Goal: Register for event/course: Sign up to attend an event or enroll in a course

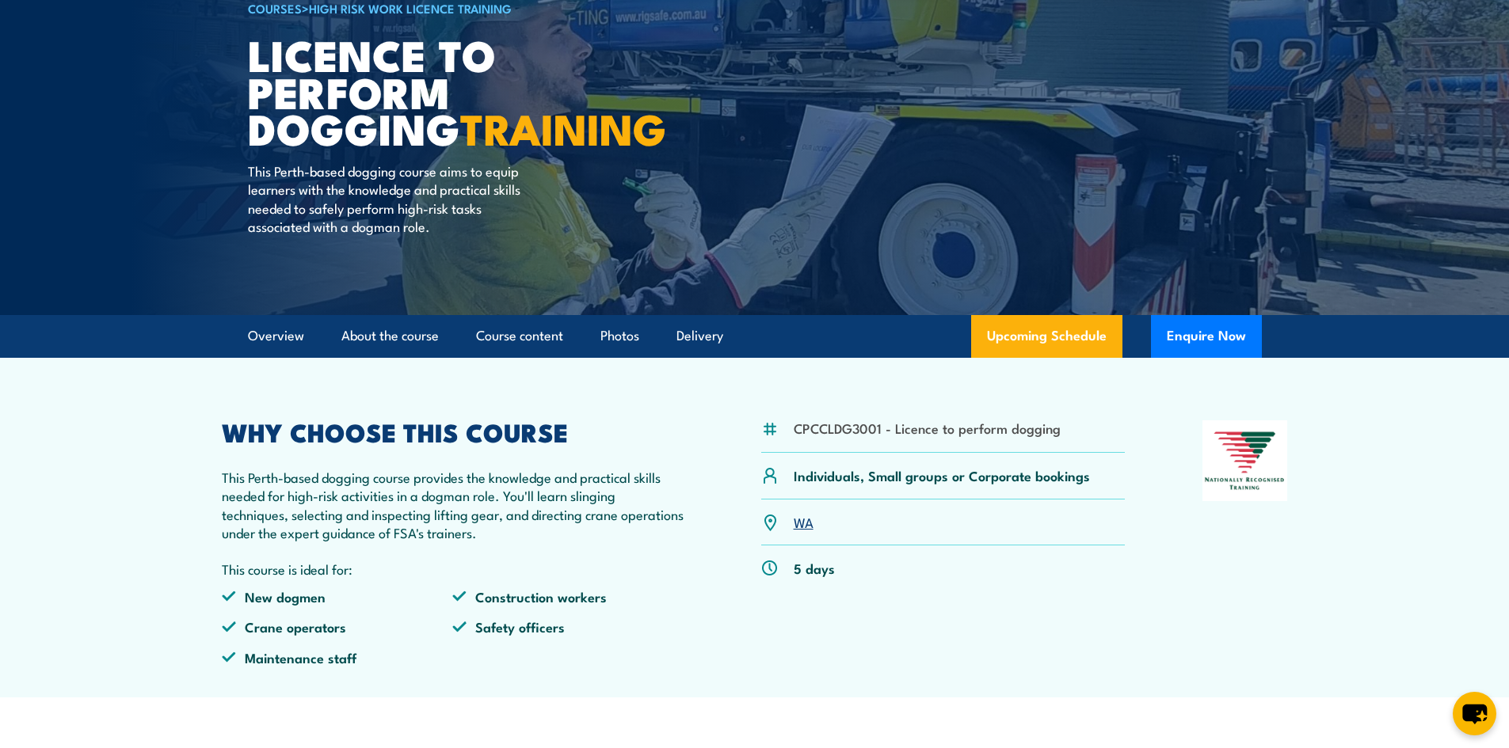
scroll to position [158, 0]
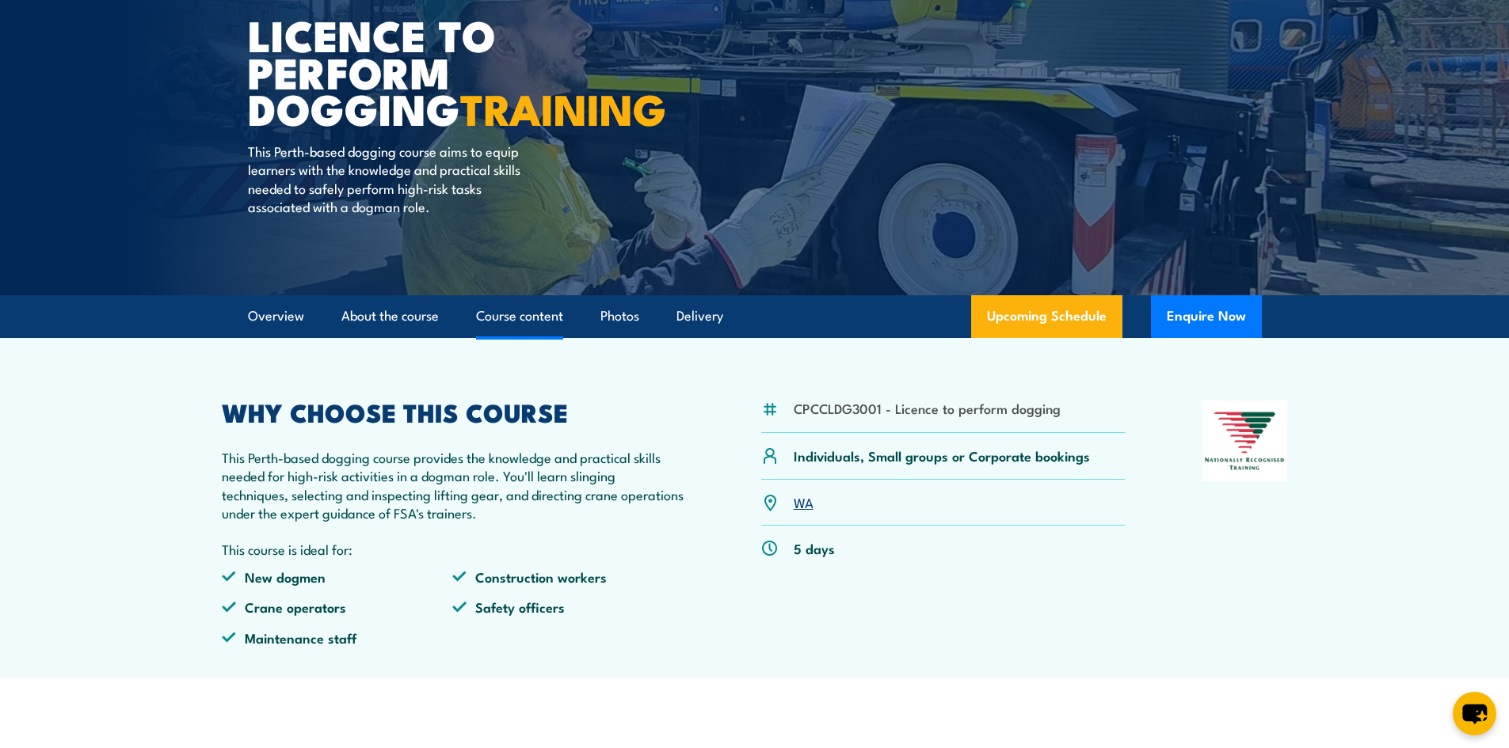
click at [535, 337] on link "Course content" at bounding box center [519, 316] width 87 height 42
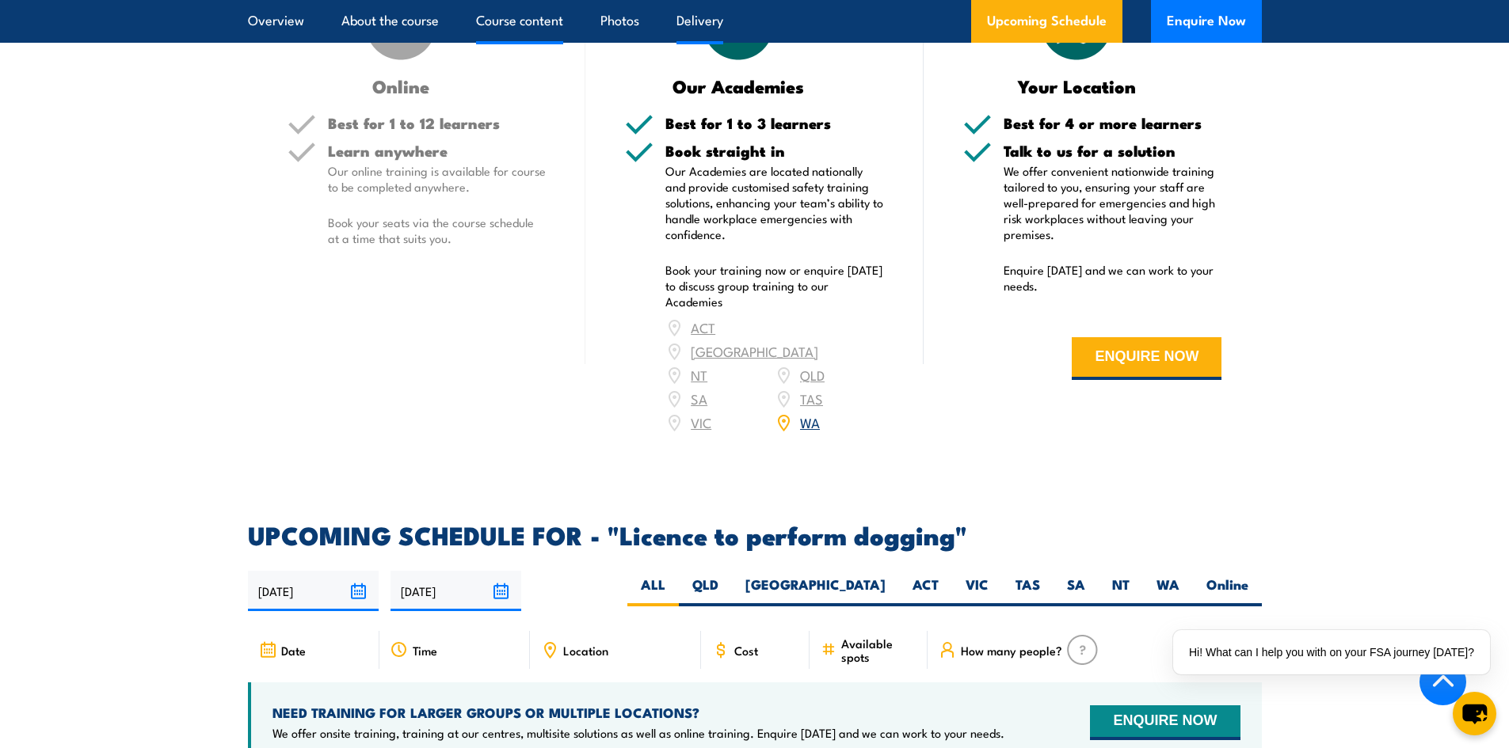
scroll to position [1994, 0]
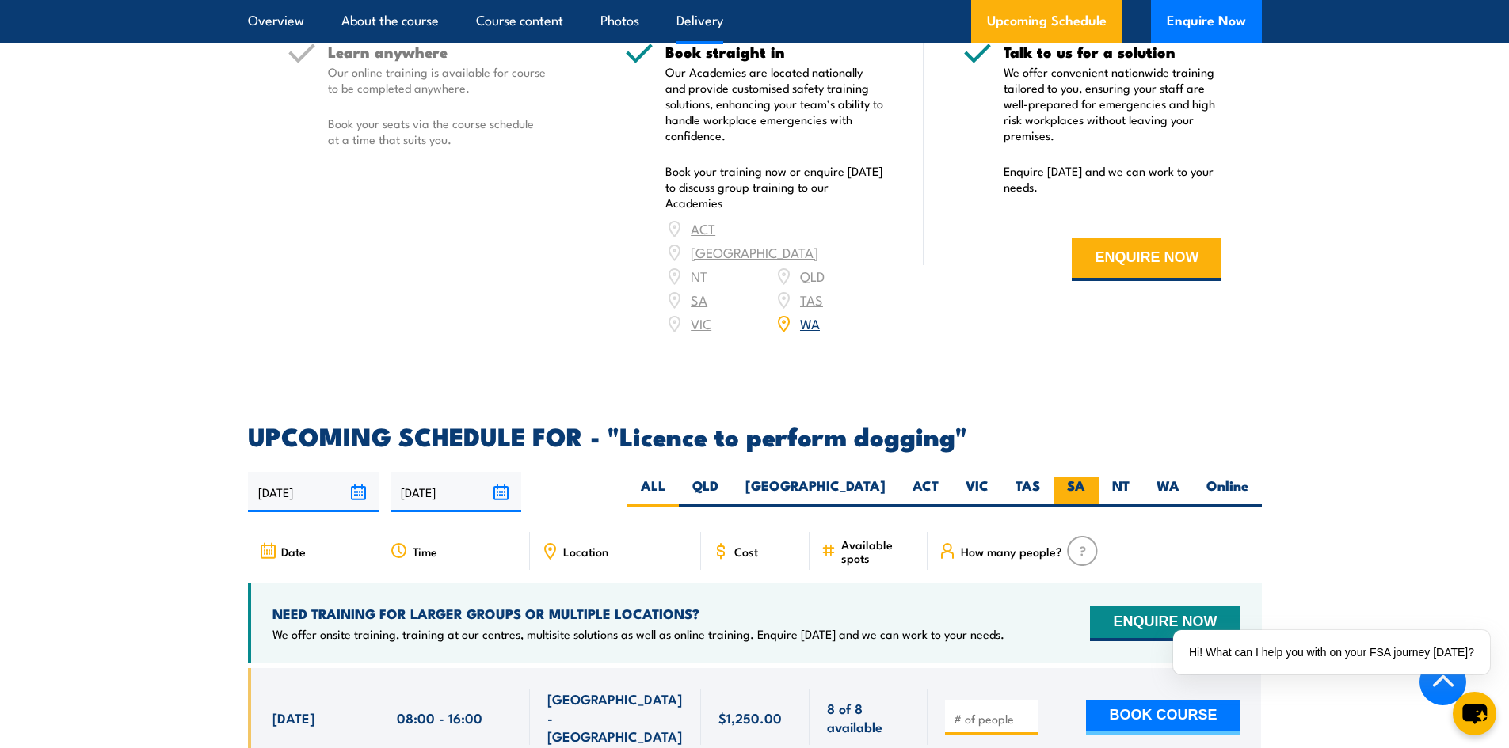
click at [1088, 479] on label "SA" at bounding box center [1075, 492] width 45 height 31
click at [1088, 479] on input "SA" at bounding box center [1090, 482] width 10 height 10
radio input "true"
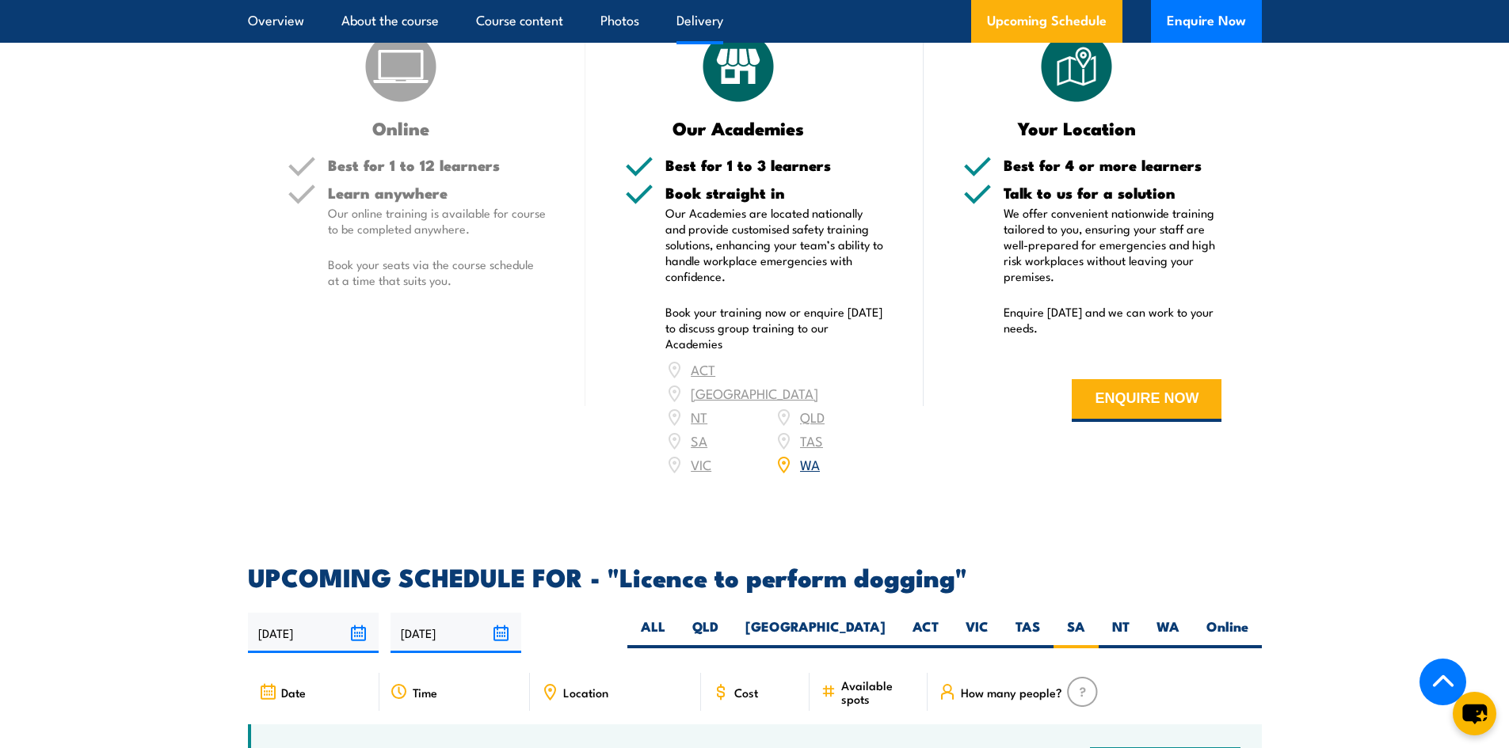
scroll to position [1635, 0]
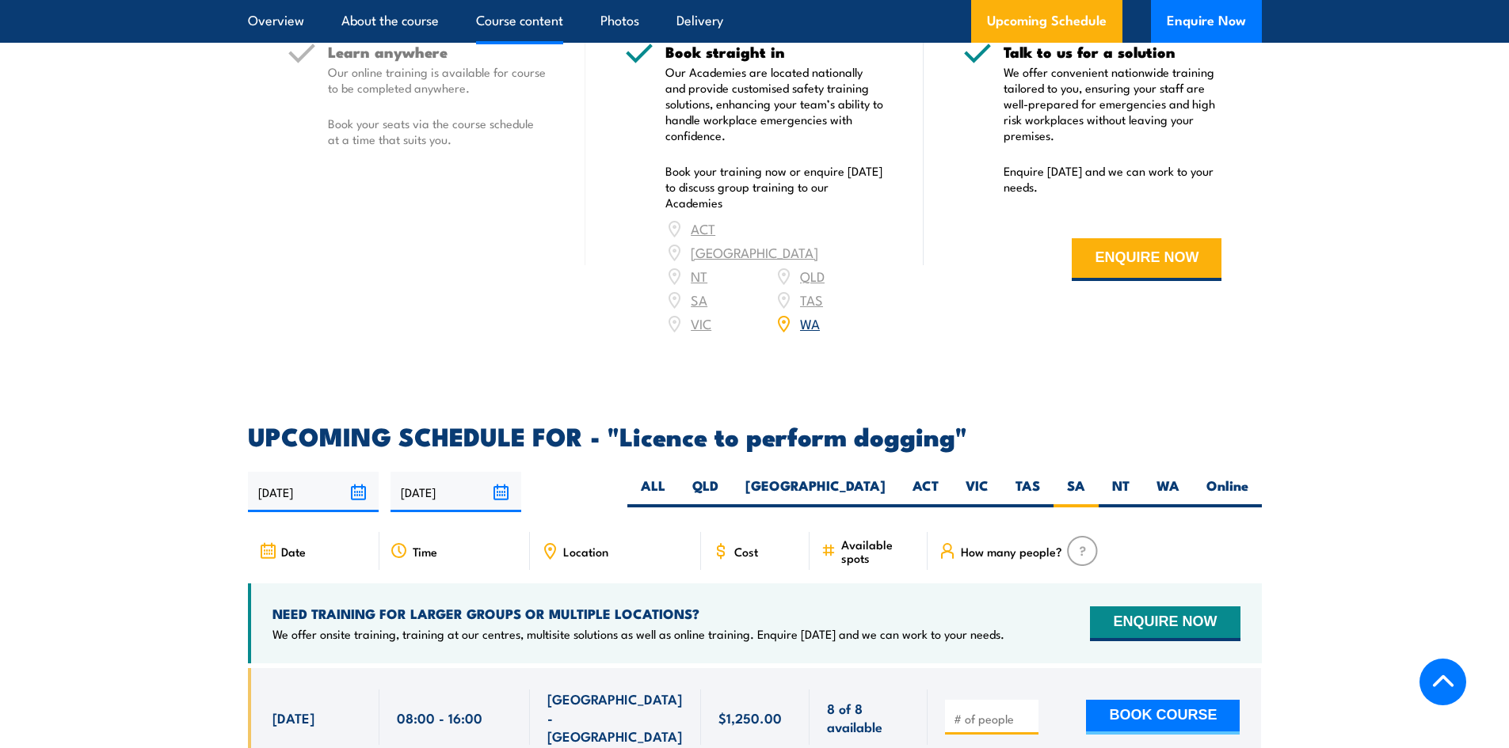
scroll to position [1201, 0]
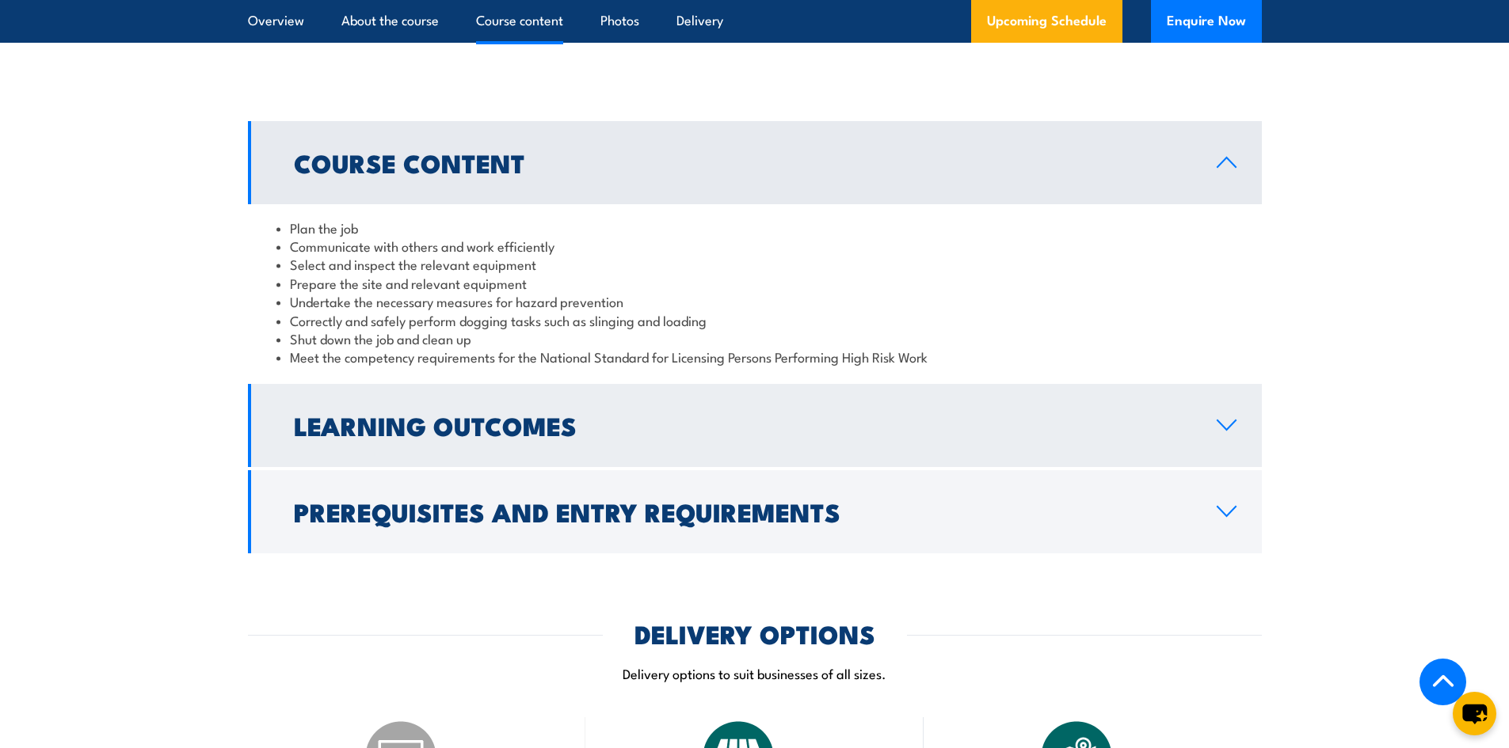
scroll to position [1182, 0]
